Goal: Contribute content: Add original content to the website for others to see

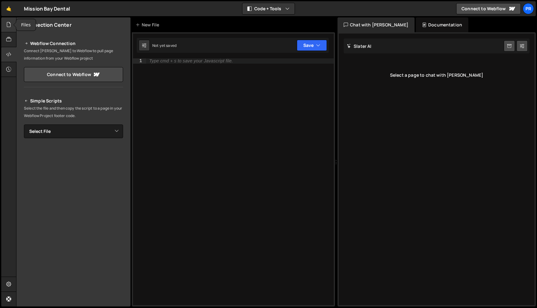
click at [4, 28] on div at bounding box center [8, 24] width 15 height 15
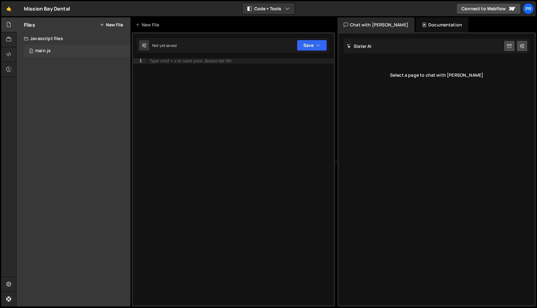
click at [45, 48] on div "0 main.js 0" at bounding box center [77, 51] width 107 height 12
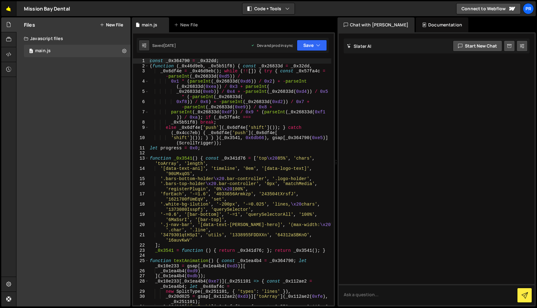
click at [9, 9] on link "🤙" at bounding box center [8, 8] width 15 height 15
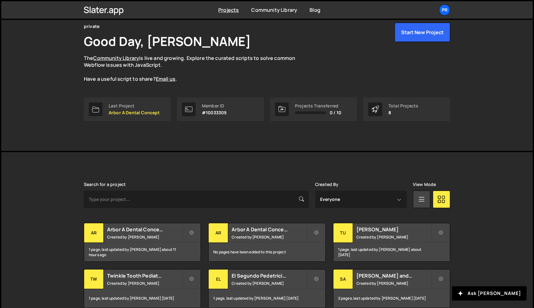
scroll to position [61, 0]
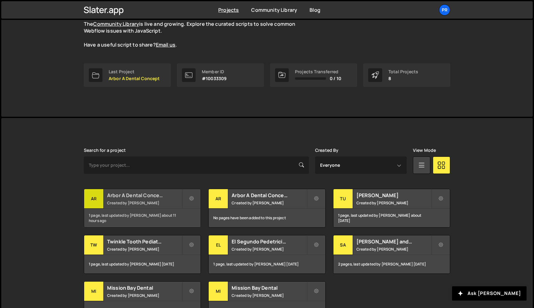
click at [117, 196] on h2 "Arbor A Dental Concept" at bounding box center [144, 195] width 75 height 7
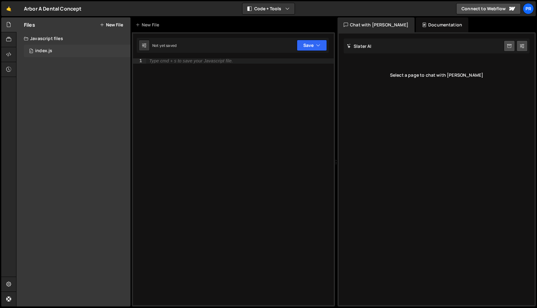
click at [65, 52] on div "0 index.js 0" at bounding box center [77, 51] width 107 height 12
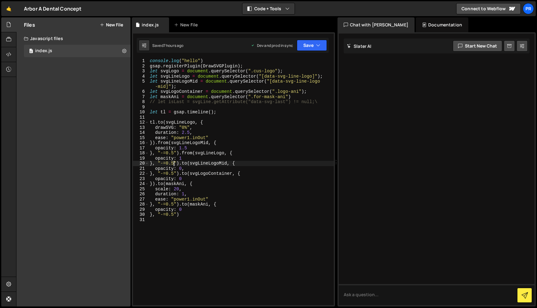
click at [174, 163] on div "console . log ( "hello" ) gsap . registerPlugin ( DrawSVGPlugin ) ; let svgLogo…" at bounding box center [241, 186] width 185 height 257
click at [221, 139] on div "console . log ( "hello" ) gsap . registerPlugin ( DrawSVGPlugin ) ; let svgLogo…" at bounding box center [241, 186] width 185 height 257
click at [185, 172] on div "console . log ( "hello" ) gsap . registerPlugin ( DrawSVGPlugin ) ; let svgLogo…" at bounding box center [241, 186] width 185 height 257
click at [189, 169] on div "console . log ( "hello" ) gsap . registerPlugin ( DrawSVGPlugin ) ; let svgLogo…" at bounding box center [241, 186] width 185 height 257
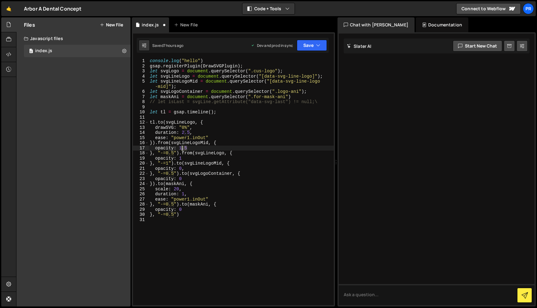
drag, startPoint x: 190, startPoint y: 147, endPoint x: 173, endPoint y: 147, distance: 17.1
click at [173, 147] on div "console . log ( "hello" ) gsap . registerPlugin ( DrawSVGPlugin ) ; let svgLogo…" at bounding box center [241, 186] width 185 height 257
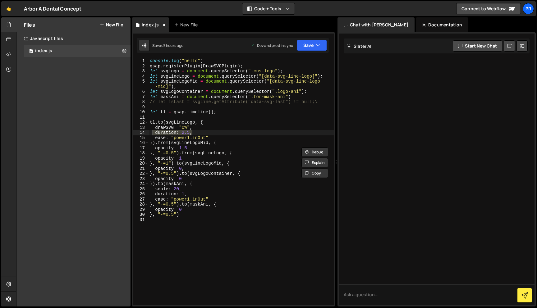
drag, startPoint x: 197, startPoint y: 133, endPoint x: 153, endPoint y: 133, distance: 43.8
click at [153, 133] on div "console . log ( "hello" ) gsap . registerPlugin ( DrawSVGPlugin ) ; let svgLogo…" at bounding box center [241, 186] width 185 height 257
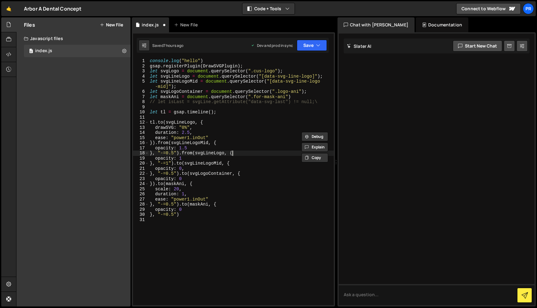
click at [234, 152] on div "console . log ( "hello" ) gsap . registerPlugin ( DrawSVGPlugin ) ; let svgLogo…" at bounding box center [241, 186] width 185 height 257
click at [212, 147] on div "console . log ( "hello" ) gsap . registerPlugin ( DrawSVGPlugin ) ; let svgLogo…" at bounding box center [241, 186] width 185 height 257
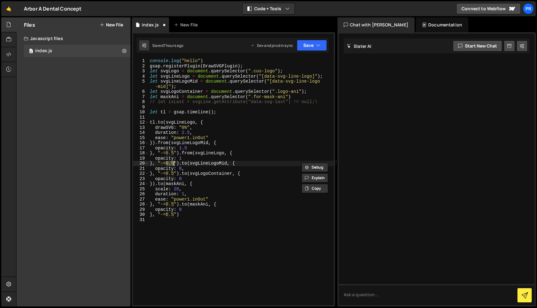
click at [235, 147] on div "console . log ( "hello" ) gsap . registerPlugin ( DrawSVGPlugin ) ; let svgLogo…" at bounding box center [241, 186] width 185 height 257
type textarea "opacity: 1,"
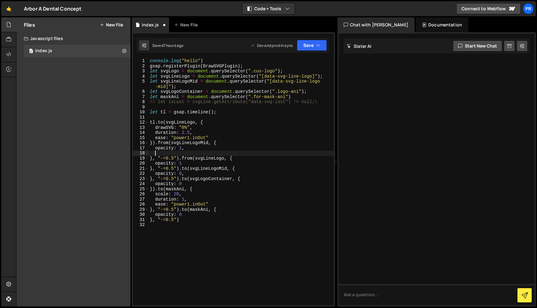
paste textarea "duration: 2.5,"
click at [173, 158] on div "console . log ( "hello" ) gsap . registerPlugin ( DrawSVGPlugin ) ; let svgLogo…" at bounding box center [241, 186] width 185 height 257
click at [314, 47] on button "Save" at bounding box center [312, 45] width 30 height 11
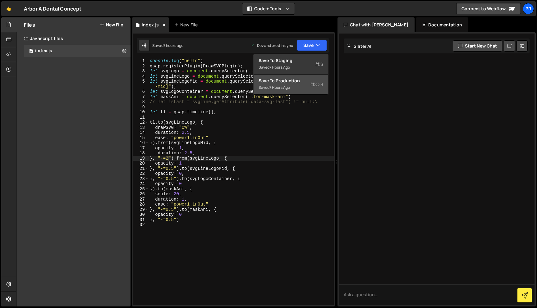
click at [287, 89] on div "7 hours ago" at bounding box center [279, 87] width 21 height 5
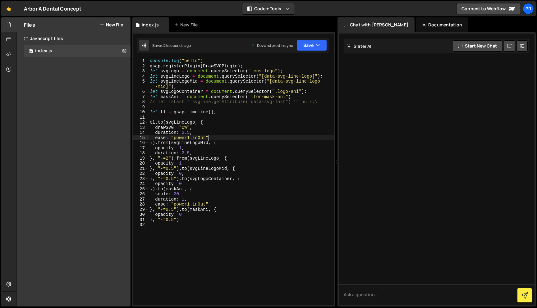
click at [223, 139] on div "console . log ( "hello" ) gsap . registerPlugin ( DrawSVGPlugin ) ; let svgLogo…" at bounding box center [241, 186] width 185 height 257
click at [167, 160] on div "console . log ( "hello" ) gsap . registerPlugin ( DrawSVGPlugin ) ; let svgLogo…" at bounding box center [241, 186] width 185 height 257
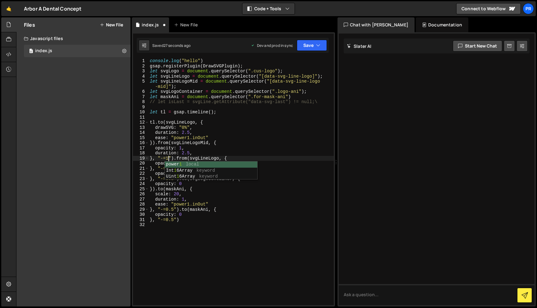
click at [310, 51] on div "Saved 27 seconds ago Dev and prod in sync Upgrade to Edit Save Save to Staging …" at bounding box center [233, 45] width 192 height 15
click at [312, 49] on button "Save" at bounding box center [312, 45] width 30 height 11
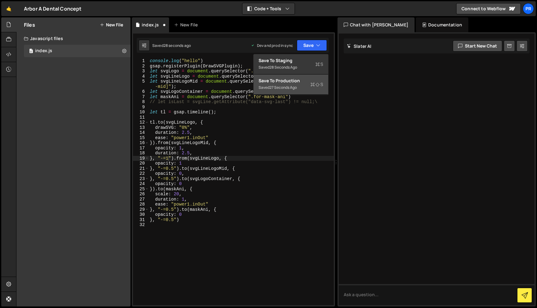
click at [288, 88] on div "27 seconds ago" at bounding box center [282, 87] width 27 height 5
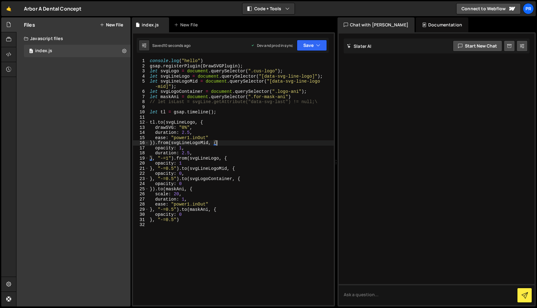
click at [225, 145] on div "console . log ( "hello" ) gsap . registerPlugin ( DrawSVGPlugin ) ; let svgLogo…" at bounding box center [241, 186] width 185 height 257
click at [196, 152] on div "console . log ( "hello" ) gsap . registerPlugin ( DrawSVGPlugin ) ; let svgLogo…" at bounding box center [241, 186] width 185 height 257
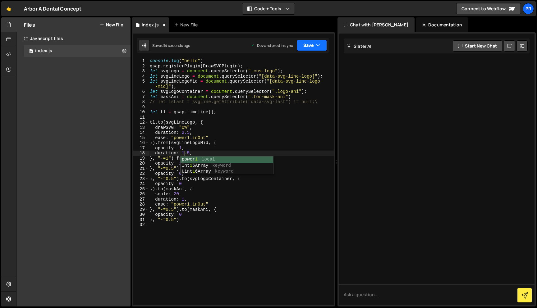
click at [308, 44] on button "Save" at bounding box center [312, 45] width 30 height 11
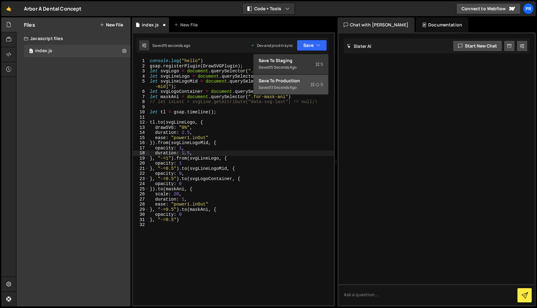
click at [293, 78] on div "Save to Production S" at bounding box center [291, 81] width 65 height 6
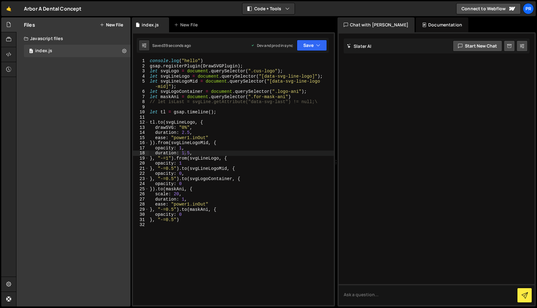
click at [265, 95] on div "console . log ( "hello" ) gsap . registerPlugin ( DrawSVGPlugin ) ; let svgLogo…" at bounding box center [241, 186] width 185 height 257
click at [257, 64] on div "console . log ( "hello" ) gsap . registerPlugin ( DrawSVGPlugin ) ; let svgLogo…" at bounding box center [241, 186] width 185 height 257
type textarea "gsap.registerPlugin(DrawSVGPlugin);"
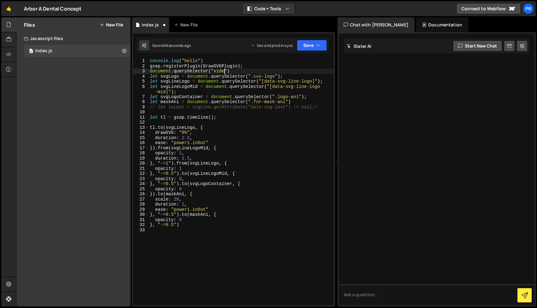
scroll to position [0, 5]
type textarea "document.querySelector("video")"
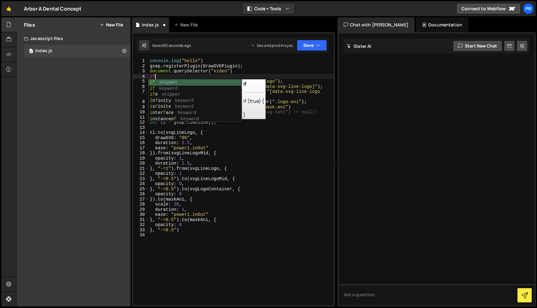
type textarea "i"
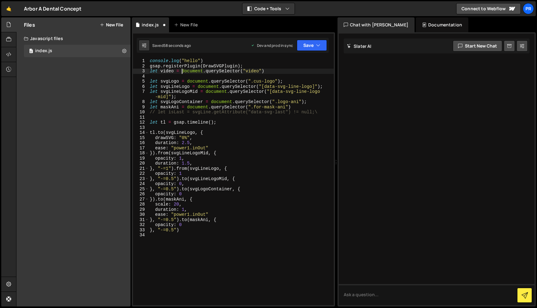
scroll to position [0, 2]
click at [292, 70] on div "console . log ( "hello" ) gsap . registerPlugin ( DrawSVGPlugin ) ; let video =…" at bounding box center [241, 186] width 185 height 257
click at [229, 145] on div "console . log ( "hello" ) gsap . registerPlugin ( DrawSVGPlugin ) ; let video =…" at bounding box center [241, 186] width 185 height 257
click at [174, 72] on div "console . log ( "hello" ) gsap . registerPlugin ( DrawSVGPlugin ) ; let video =…" at bounding box center [241, 186] width 185 height 257
type textarea "let video = document.querySelector("video")"
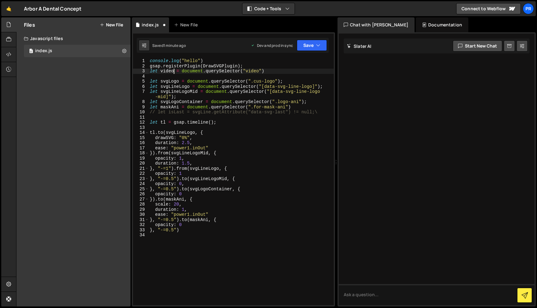
click at [166, 77] on div "console . log ( "hello" ) gsap . registerPlugin ( DrawSVGPlugin ) ; let video =…" at bounding box center [241, 186] width 185 height 257
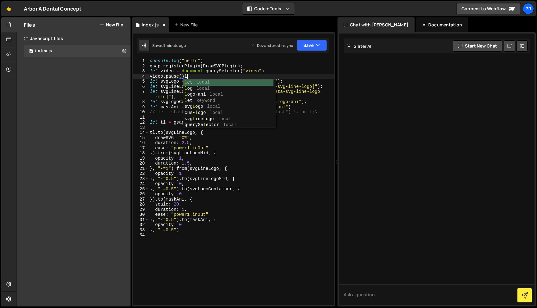
scroll to position [0, 2]
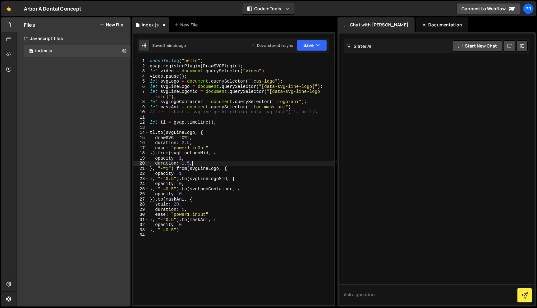
click at [195, 161] on div "console . log ( "hello" ) gsap . registerPlugin ( DrawSVGPlugin ) ; let video =…" at bounding box center [241, 186] width 185 height 257
click at [188, 207] on div "console . log ( "hello" ) gsap . registerPlugin ( DrawSVGPlugin ) ; let video =…" at bounding box center [241, 186] width 185 height 257
click at [186, 195] on div "console . log ( "hello" ) gsap . registerPlugin ( DrawSVGPlugin ) ; let video =…" at bounding box center [241, 186] width 185 height 257
type textarea "opacity: 0"
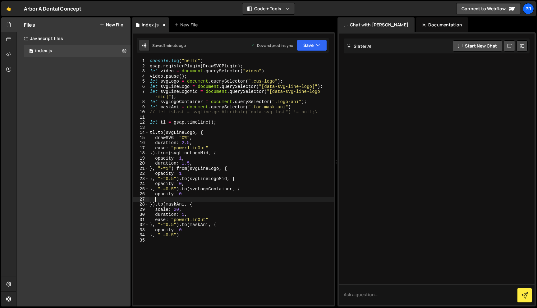
scroll to position [0, 0]
type textarea "onComplete: ()=>{}"
type textarea "c"
click at [302, 48] on button "Save" at bounding box center [312, 45] width 30 height 11
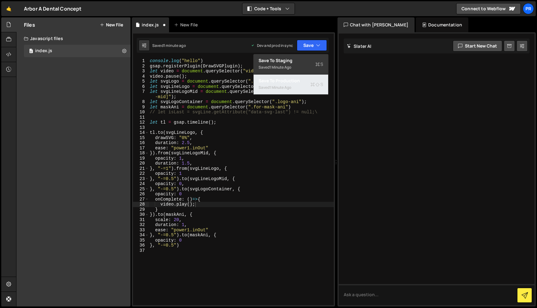
click at [281, 86] on div "1 minute ago" at bounding box center [280, 87] width 22 height 5
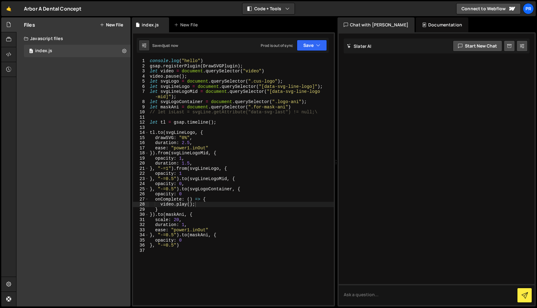
click at [248, 201] on div "console . log ( "hello" ) gsap . registerPlugin ( DrawSVGPlugin ) ; let video =…" at bounding box center [241, 186] width 185 height 257
click at [222, 208] on div "console . log ( "hello" ) gsap . registerPlugin ( DrawSVGPlugin ) ; let video =…" at bounding box center [241, 186] width 185 height 257
click at [184, 193] on div "console . log ( "hello" ) gsap . registerPlugin ( DrawSVGPlugin ) ; let video =…" at bounding box center [241, 186] width 185 height 257
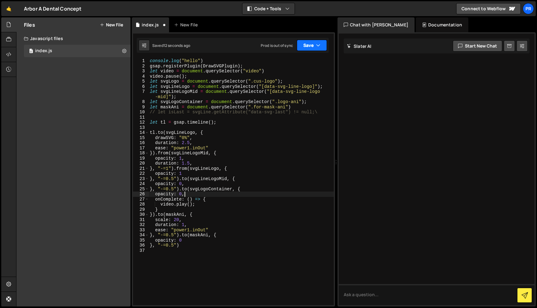
click at [316, 41] on button "Save" at bounding box center [312, 45] width 30 height 11
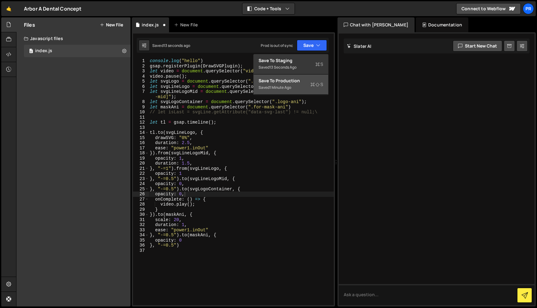
click at [304, 80] on div "Save to Production S" at bounding box center [291, 81] width 65 height 6
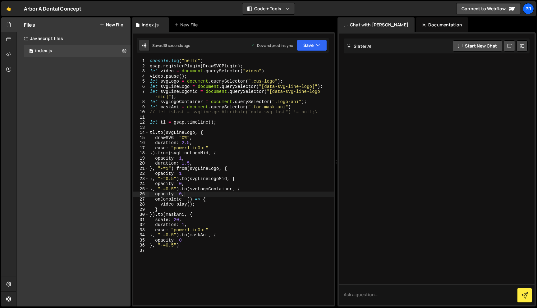
scroll to position [0, 0]
click at [192, 210] on div "console . log ( "hello" ) gsap . registerPlugin ( DrawSVGPlugin ) ; let video =…" at bounding box center [241, 186] width 185 height 257
click at [173, 211] on div "console . log ( "hello" ) gsap . registerPlugin ( DrawSVGPlugin ) ; let video =…" at bounding box center [241, 186] width 185 height 257
drag, startPoint x: 173, startPoint y: 211, endPoint x: 135, endPoint y: 199, distance: 39.5
click at [135, 199] on div "} 1 2 3 4 5 6 7 8 9 10 11 12 13 14 15 16 17 18 19 20 21 22 23 24 25 26 27 28 29…" at bounding box center [233, 181] width 201 height 247
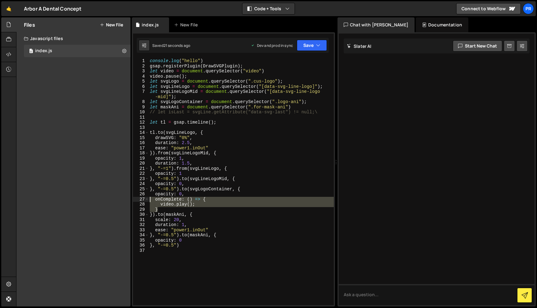
type textarea "onComplete: () => { video.play();"
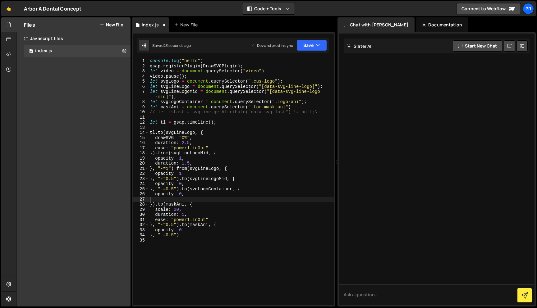
click at [210, 183] on div "console . log ( "hello" ) gsap . registerPlugin ( DrawSVGPlugin ) ; let video =…" at bounding box center [241, 186] width 185 height 257
type textarea "opacity: 0,"
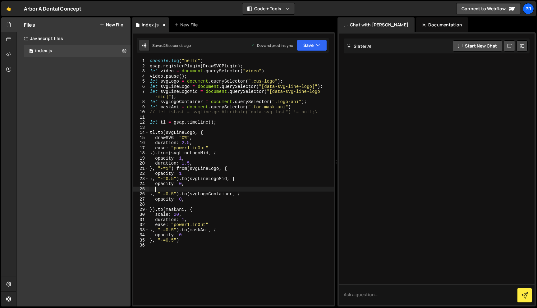
paste textarea "}"
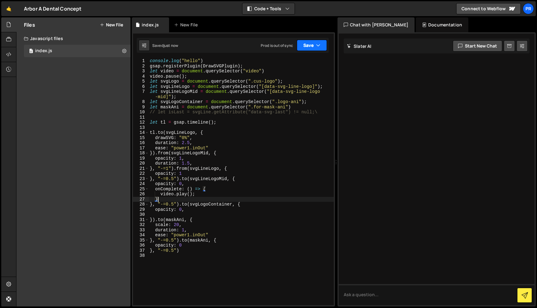
click at [318, 48] on icon "button" at bounding box center [318, 45] width 4 height 6
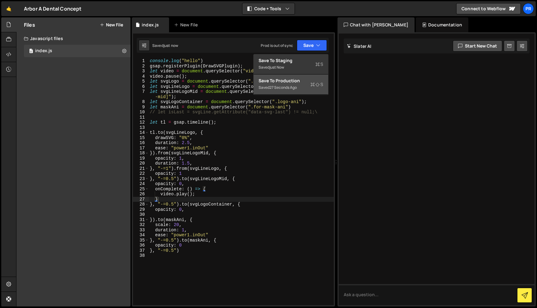
click at [299, 81] on div "Save to Production S" at bounding box center [291, 81] width 65 height 6
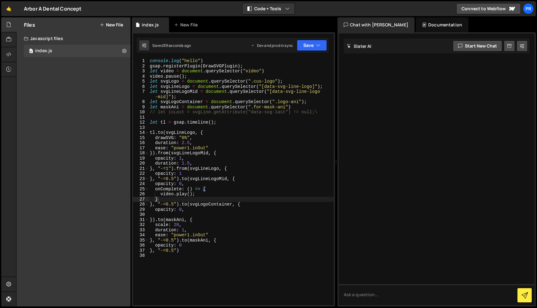
click at [190, 200] on div "console . log ( "hello" ) gsap . registerPlugin ( DrawSVGPlugin ) ; let video =…" at bounding box center [241, 186] width 185 height 257
drag, startPoint x: 175, startPoint y: 198, endPoint x: 136, endPoint y: 188, distance: 40.8
click at [136, 188] on div "} 1 2 3 4 5 6 7 8 9 10 11 12 13 14 15 16 17 18 19 20 21 22 23 24 25 26 27 28 29…" at bounding box center [233, 181] width 201 height 247
type textarea "onComplete: () => { video.play();"
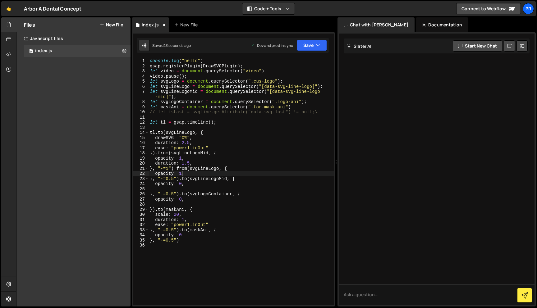
click at [208, 173] on div "console . log ( "hello" ) gsap . registerPlugin ( DrawSVGPlugin ) ; let video =…" at bounding box center [241, 186] width 185 height 257
type textarea "opacity: 1,"
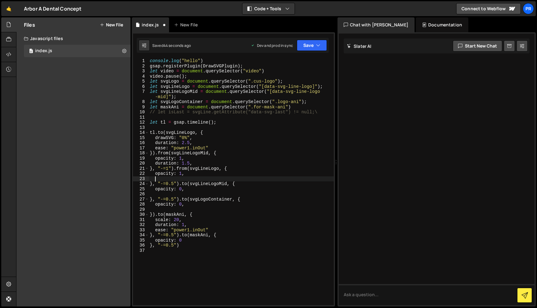
paste textarea "}"
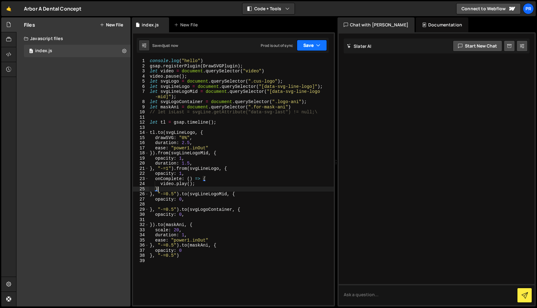
click at [318, 41] on button "Save" at bounding box center [312, 45] width 30 height 11
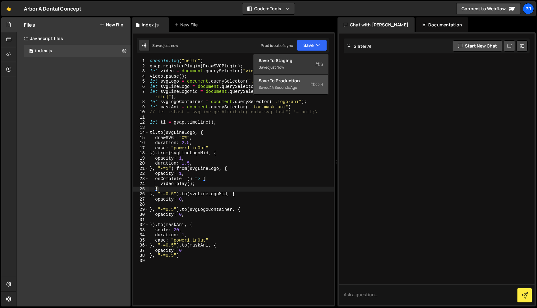
click at [297, 83] on div "Save to Production S" at bounding box center [291, 81] width 65 height 6
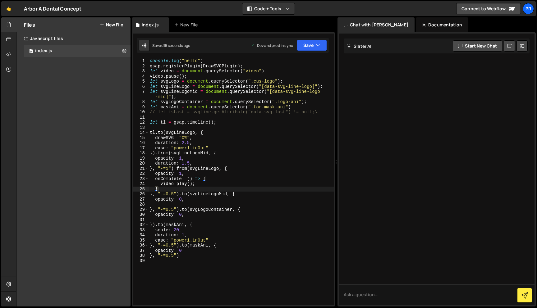
click at [201, 188] on div "console . log ( "hello" ) gsap . registerPlugin ( DrawSVGPlugin ) ; let video =…" at bounding box center [241, 186] width 185 height 257
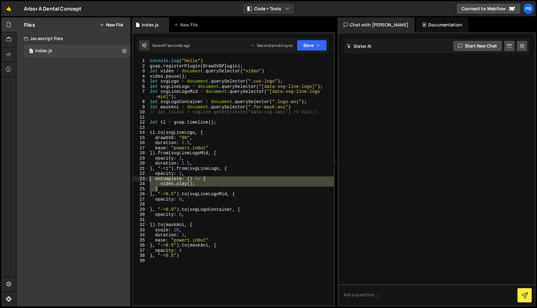
drag, startPoint x: 176, startPoint y: 190, endPoint x: 132, endPoint y: 177, distance: 46.2
click at [132, 177] on div "1 Type cmd + s to save your Javascript file. הההההההההההההההההההההההההההההההההה…" at bounding box center [233, 169] width 203 height 274
type textarea "onComplete: () => { video.play();"
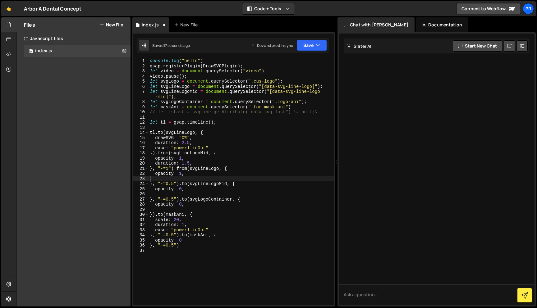
click at [209, 163] on div "console . log ( "hello" ) gsap . registerPlugin ( DrawSVGPlugin ) ; let video =…" at bounding box center [241, 186] width 185 height 257
type textarea "duration: 1.5,"
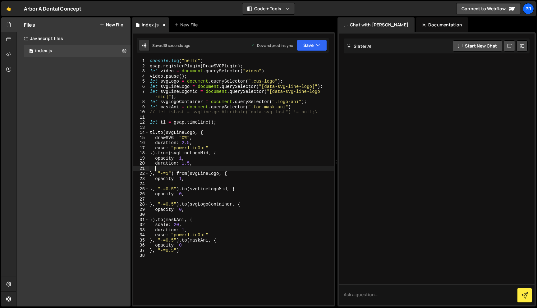
paste textarea "}"
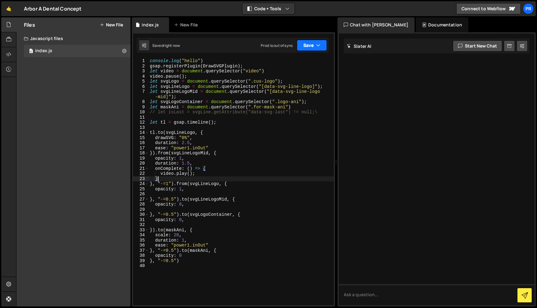
click at [312, 45] on button "Save" at bounding box center [312, 45] width 30 height 11
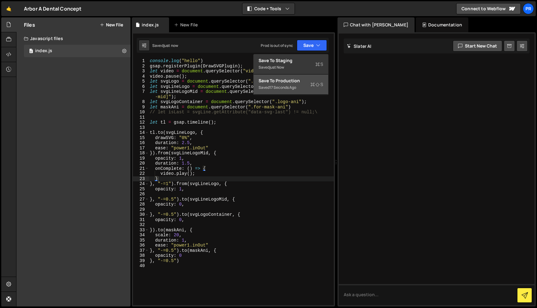
click at [302, 77] on button "Save to Production S Saved 17 seconds ago" at bounding box center [291, 85] width 75 height 20
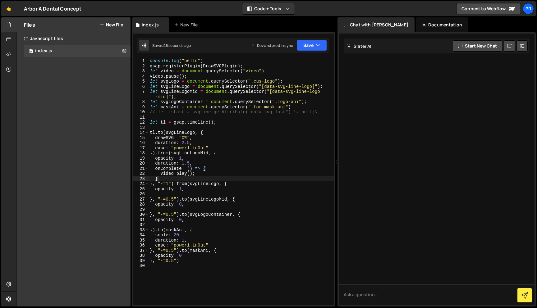
click at [192, 171] on div "console . log ( "hello" ) gsap . registerPlugin ( DrawSVGPlugin ) ; let video =…" at bounding box center [241, 186] width 185 height 257
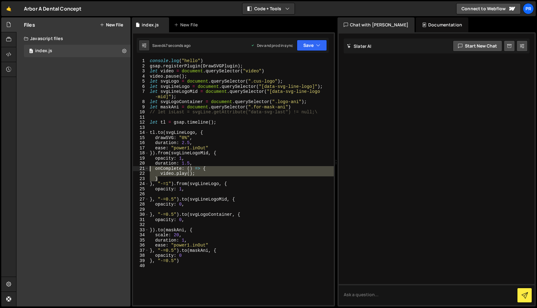
drag, startPoint x: 167, startPoint y: 179, endPoint x: 137, endPoint y: 169, distance: 31.5
click at [137, 169] on div "onComplete: () => { 1 2 3 4 5 6 7 8 9 10 11 12 13 14 15 16 17 18 19 20 21 22 23…" at bounding box center [233, 181] width 201 height 247
type textarea "onComplete: () => { video.play();"
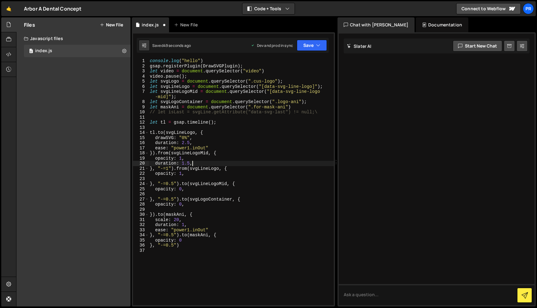
click at [208, 147] on div "console . log ( "hello" ) gsap . registerPlugin ( DrawSVGPlugin ) ; let video =…" at bounding box center [241, 186] width 185 height 257
paste textarea "}"
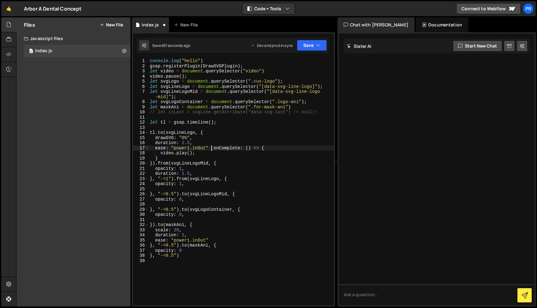
click at [212, 147] on div "console . log ( "hello" ) gsap . registerPlugin ( DrawSVGPlugin ) ; let video =…" at bounding box center [241, 186] width 185 height 257
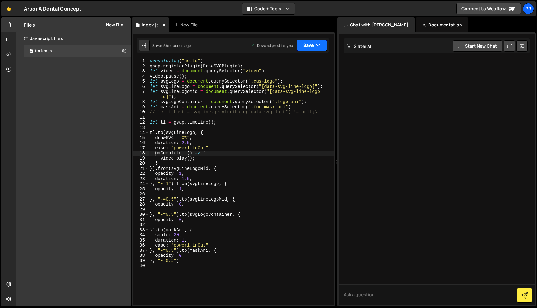
click at [315, 50] on button "Save" at bounding box center [312, 45] width 30 height 11
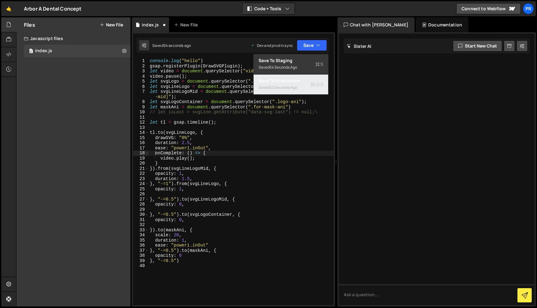
click at [295, 89] on div "52 seconds ago" at bounding box center [283, 87] width 28 height 5
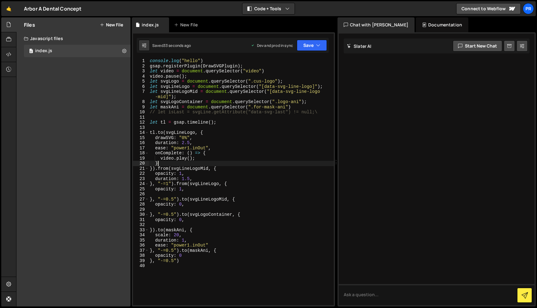
click at [189, 165] on div "console . log ( "hello" ) gsap . registerPlugin ( DrawSVGPlugin ) ; let video =…" at bounding box center [241, 186] width 185 height 257
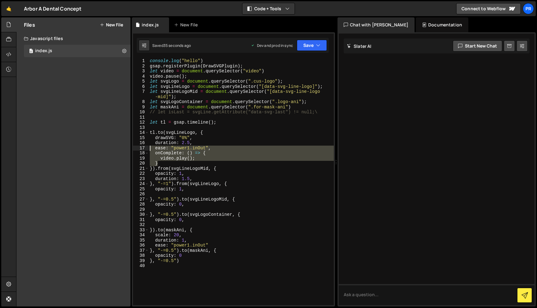
drag, startPoint x: 174, startPoint y: 166, endPoint x: 133, endPoint y: 150, distance: 44.3
click at [133, 150] on div "} 1 2 3 4 5 6 7 8 9 10 11 12 13 14 15 16 17 18 19 20 21 22 23 24 25 26 27 28 29…" at bounding box center [233, 181] width 201 height 247
drag, startPoint x: 176, startPoint y: 164, endPoint x: 210, endPoint y: 150, distance: 36.4
click at [210, 150] on div "console . log ( "hello" ) gsap . registerPlugin ( DrawSVGPlugin ) ; let video =…" at bounding box center [241, 186] width 185 height 257
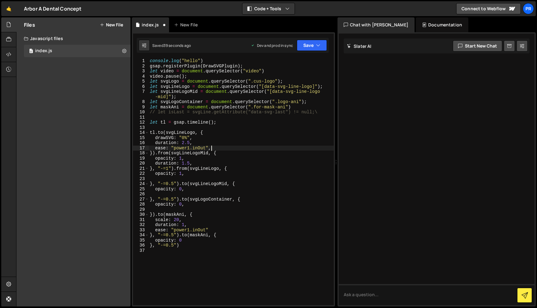
scroll to position [0, 4]
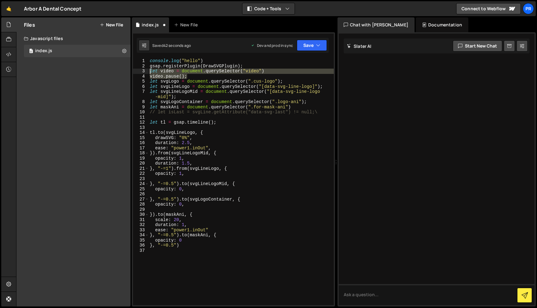
drag, startPoint x: 189, startPoint y: 78, endPoint x: 137, endPoint y: 71, distance: 53.0
click at [137, 71] on div "ease: "power1.inOut", 1 2 3 4 5 6 7 8 9 10 11 12 13 14 15 16 17 18 19 20 21 22 …" at bounding box center [233, 181] width 201 height 247
type textarea "let video = document.querySelector("video") video.pause();"
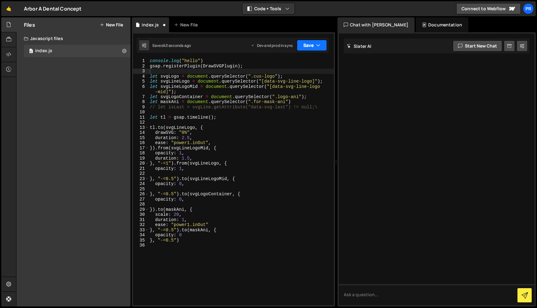
click at [320, 49] on button "Save" at bounding box center [312, 45] width 30 height 11
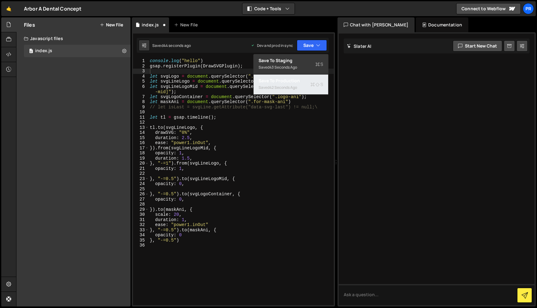
click at [300, 84] on div "Saved 42 seconds ago" at bounding box center [291, 87] width 65 height 7
